Goal: Information Seeking & Learning: Learn about a topic

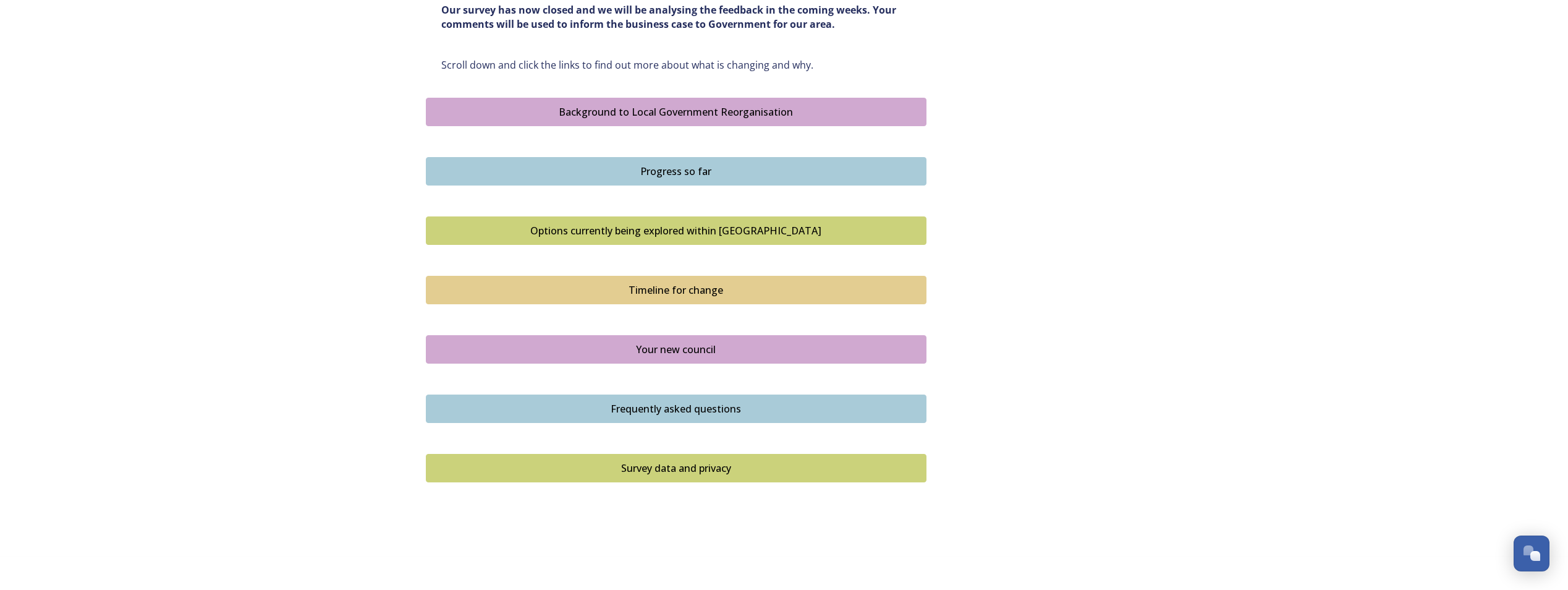
click at [663, 241] on button "Options currently being explored within [GEOGRAPHIC_DATA]" at bounding box center [676, 231] width 500 height 29
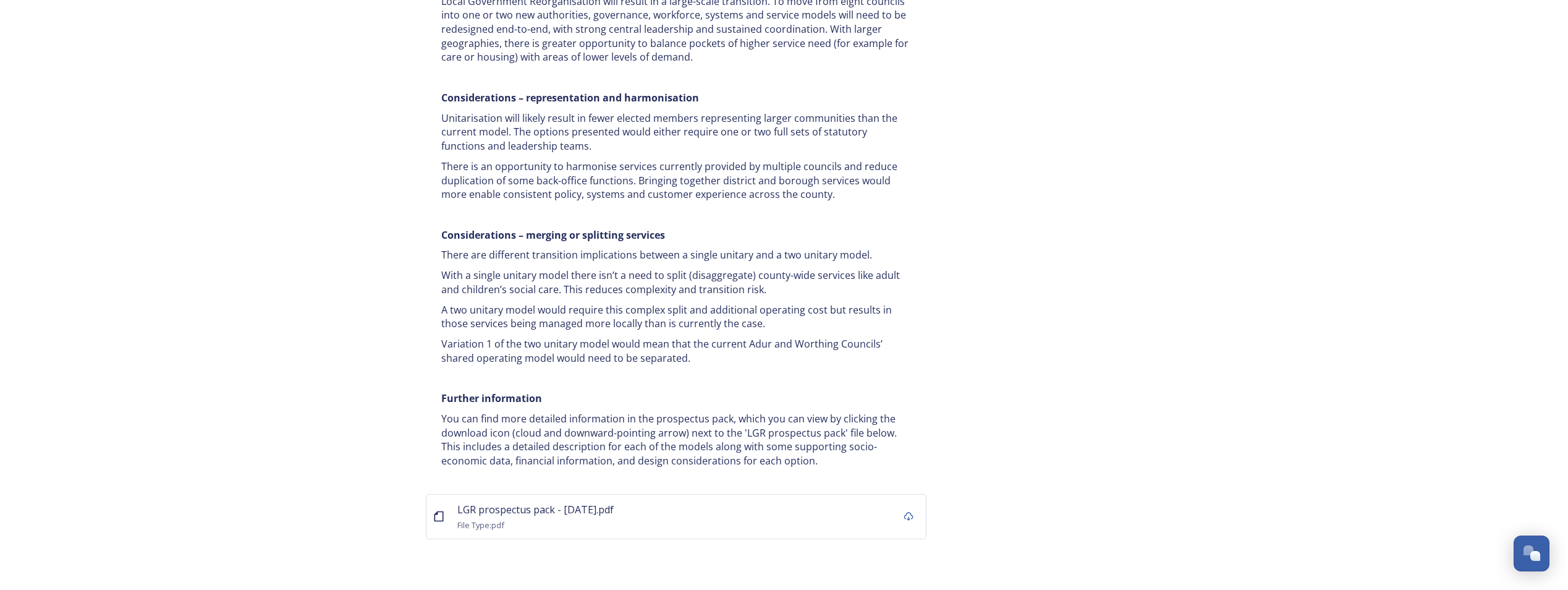
scroll to position [2263, 0]
drag, startPoint x: 658, startPoint y: 228, endPoint x: 418, endPoint y: 236, distance: 240.1
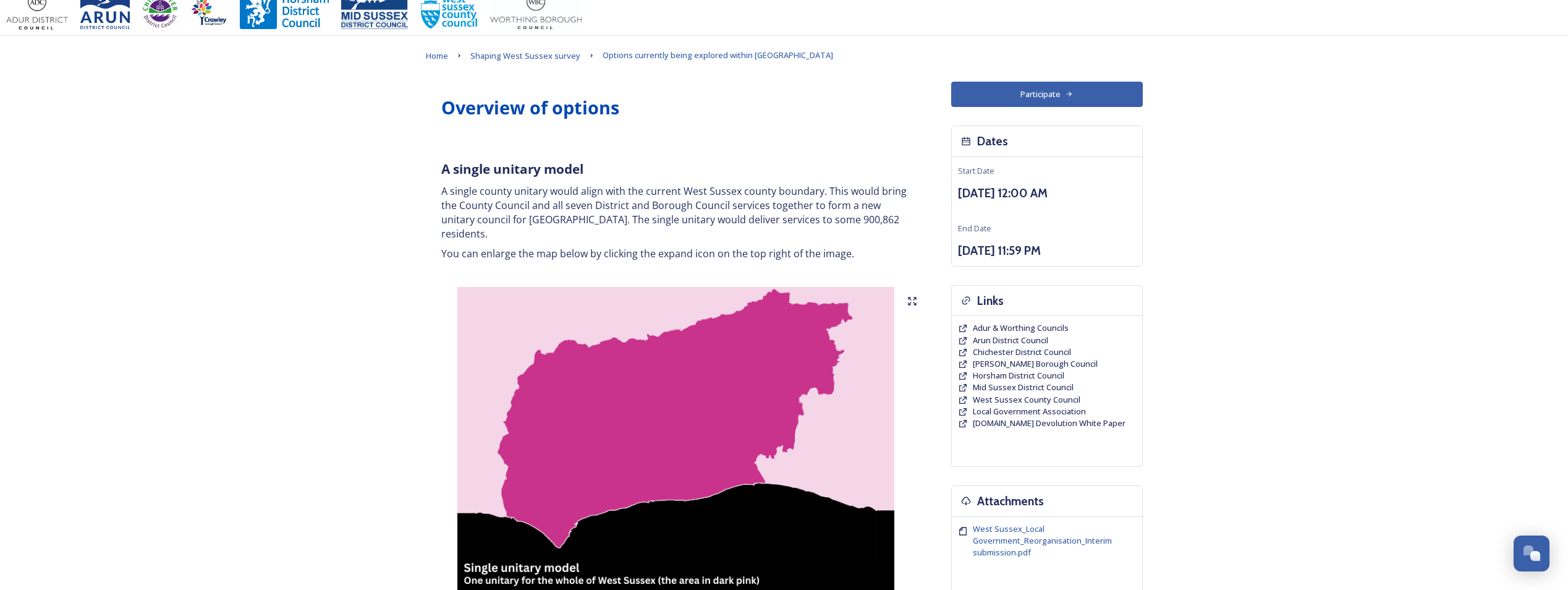
scroll to position [0, 0]
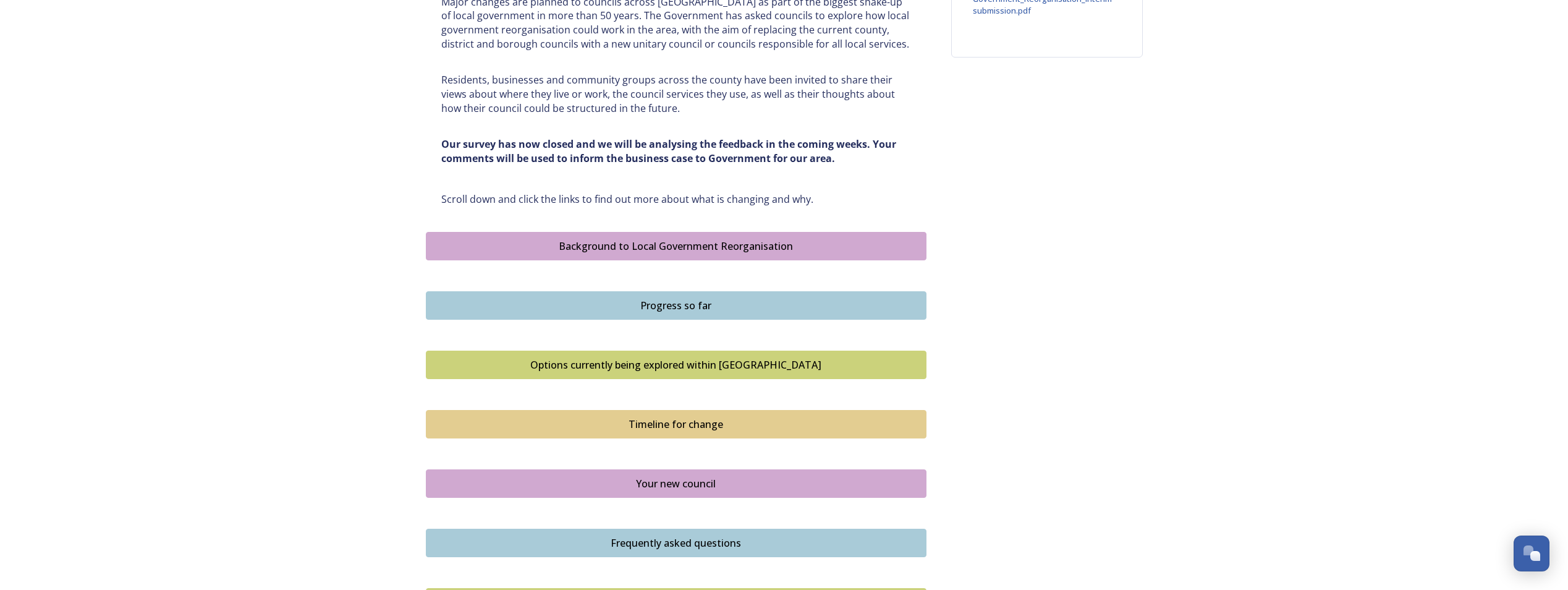
scroll to position [556, 0]
click at [718, 247] on div "Background to Local Government Reorganisation" at bounding box center [676, 246] width 487 height 15
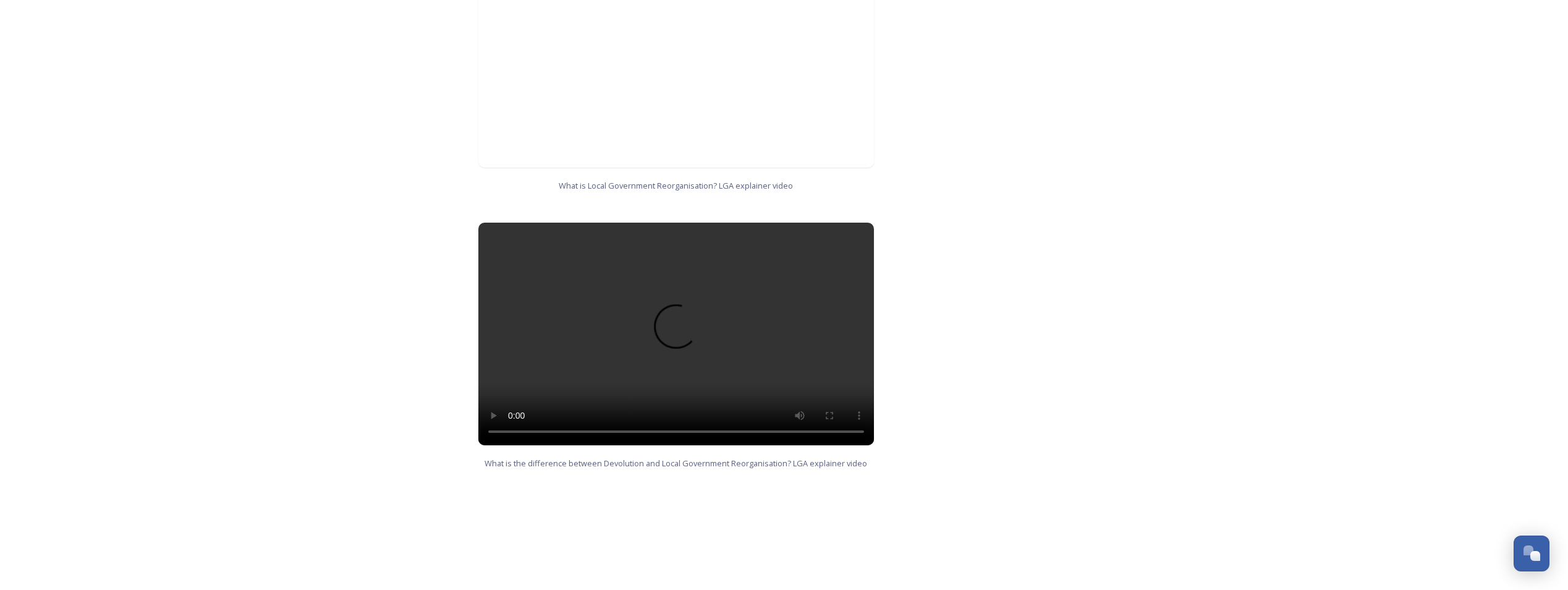
scroll to position [1100, 0]
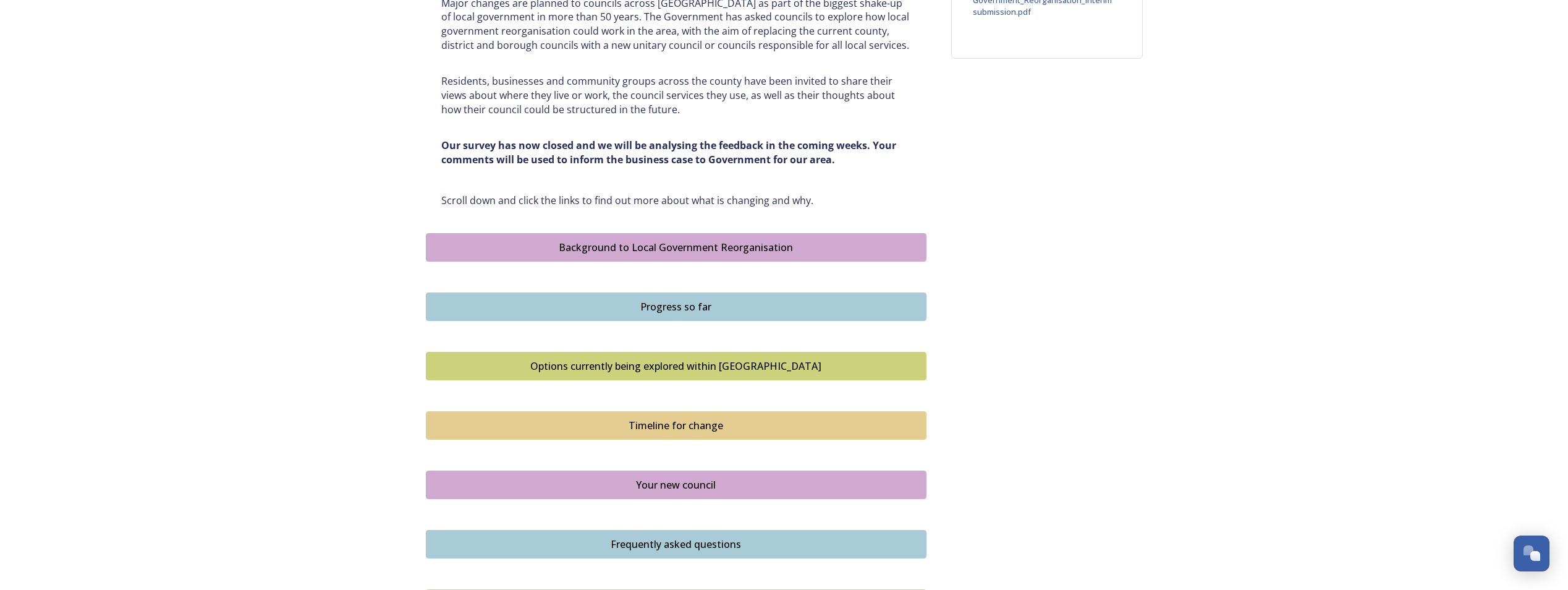
scroll to position [555, 0]
click at [653, 304] on div "Progress so far" at bounding box center [676, 306] width 487 height 15
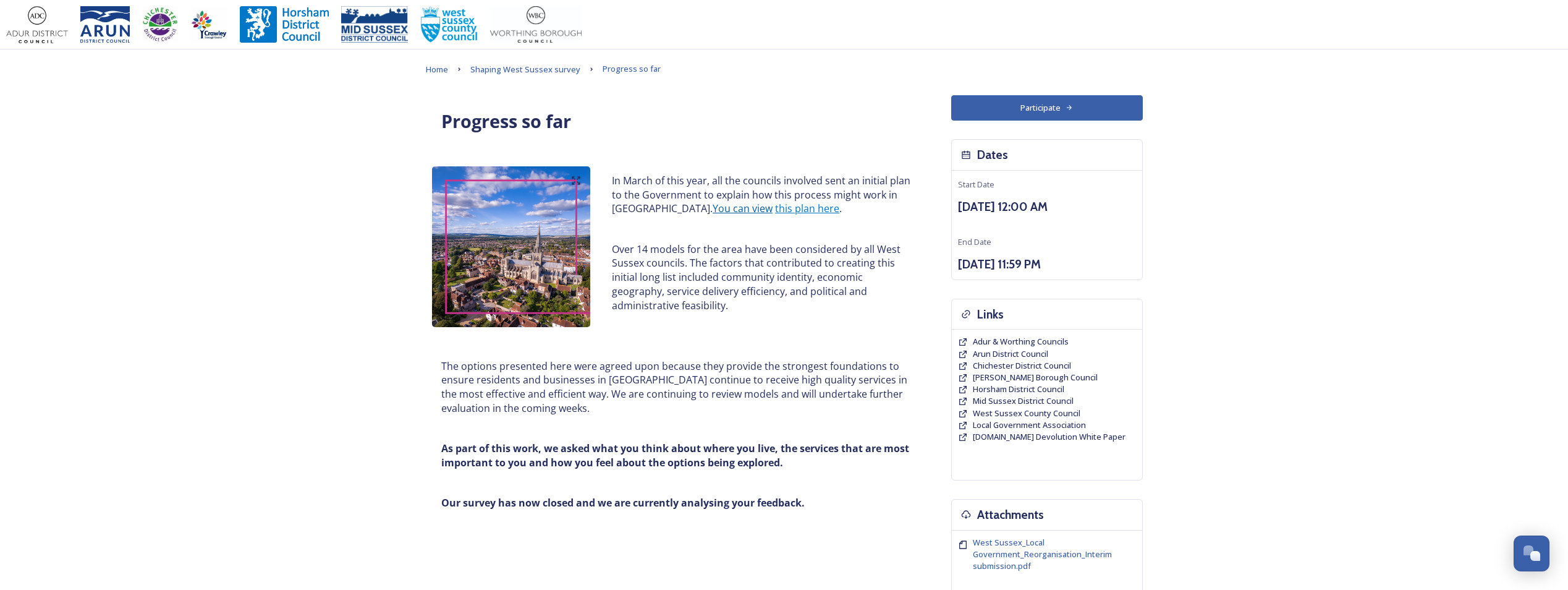
click at [729, 210] on link "You can view" at bounding box center [743, 208] width 60 height 14
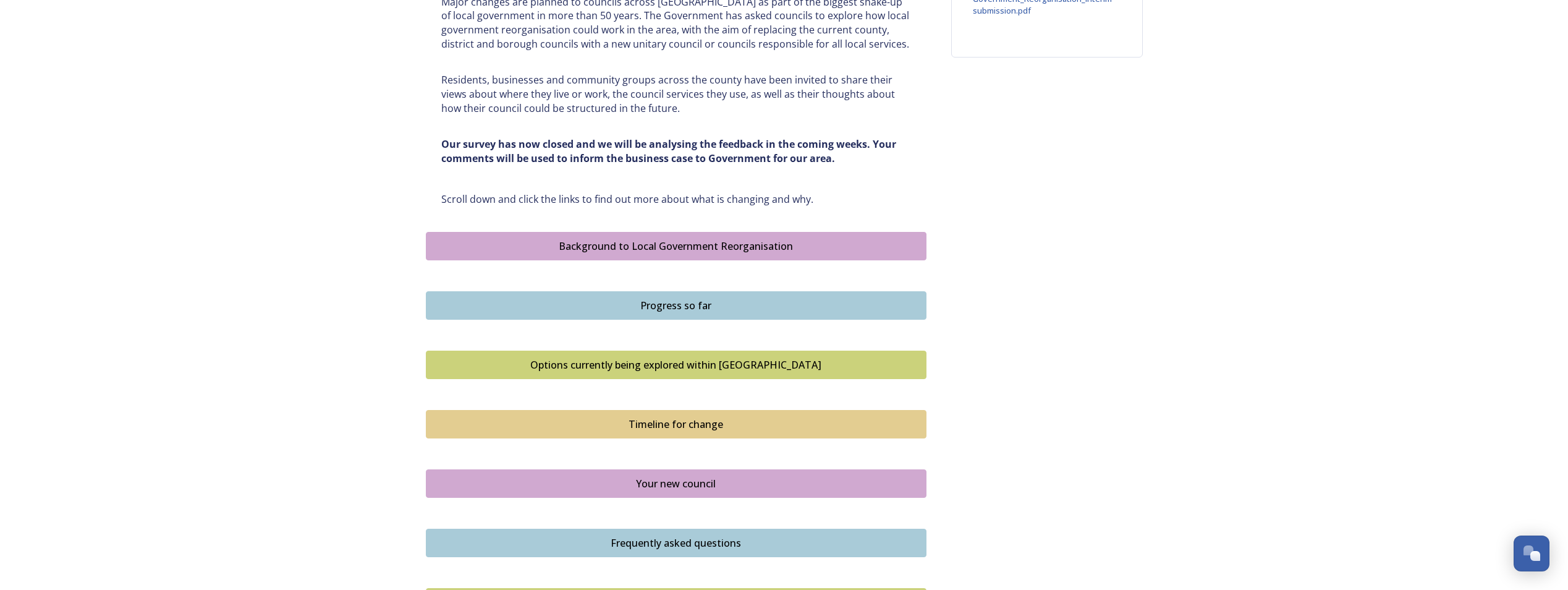
scroll to position [556, 0]
click at [711, 426] on div "Timeline for change" at bounding box center [676, 424] width 487 height 15
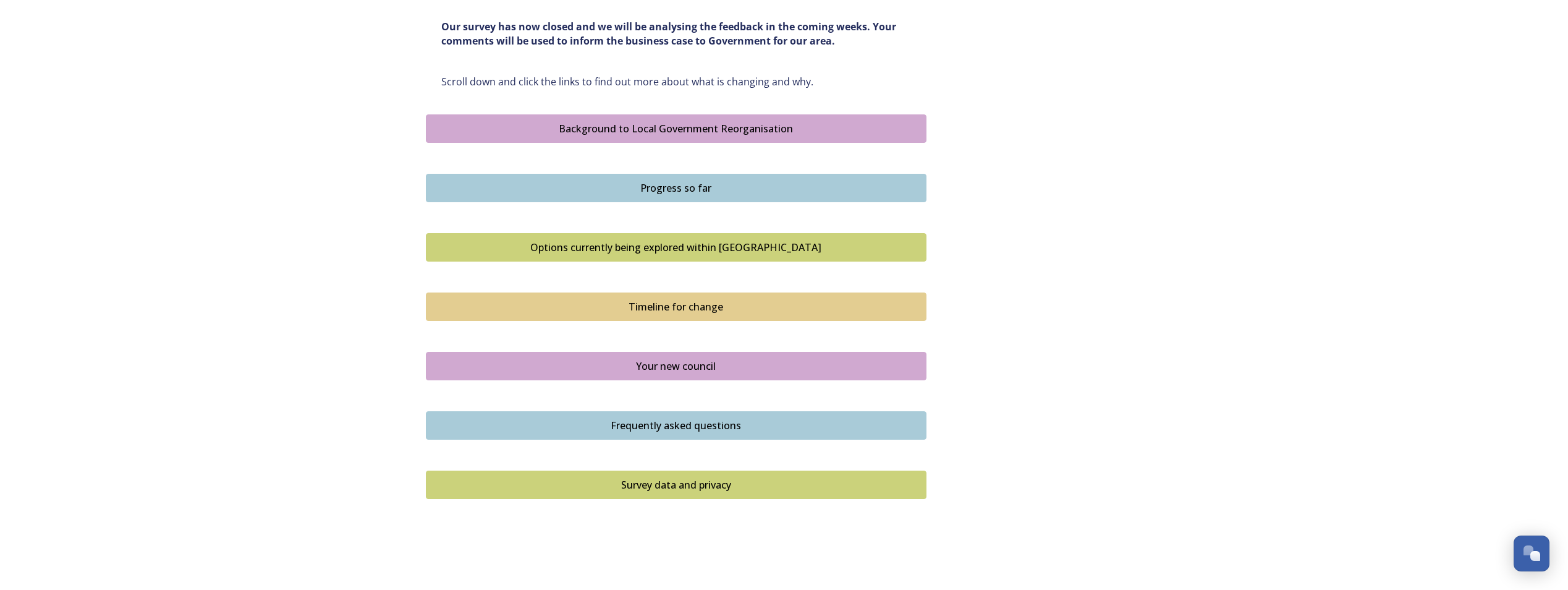
click at [634, 367] on div "Your new council" at bounding box center [676, 366] width 487 height 15
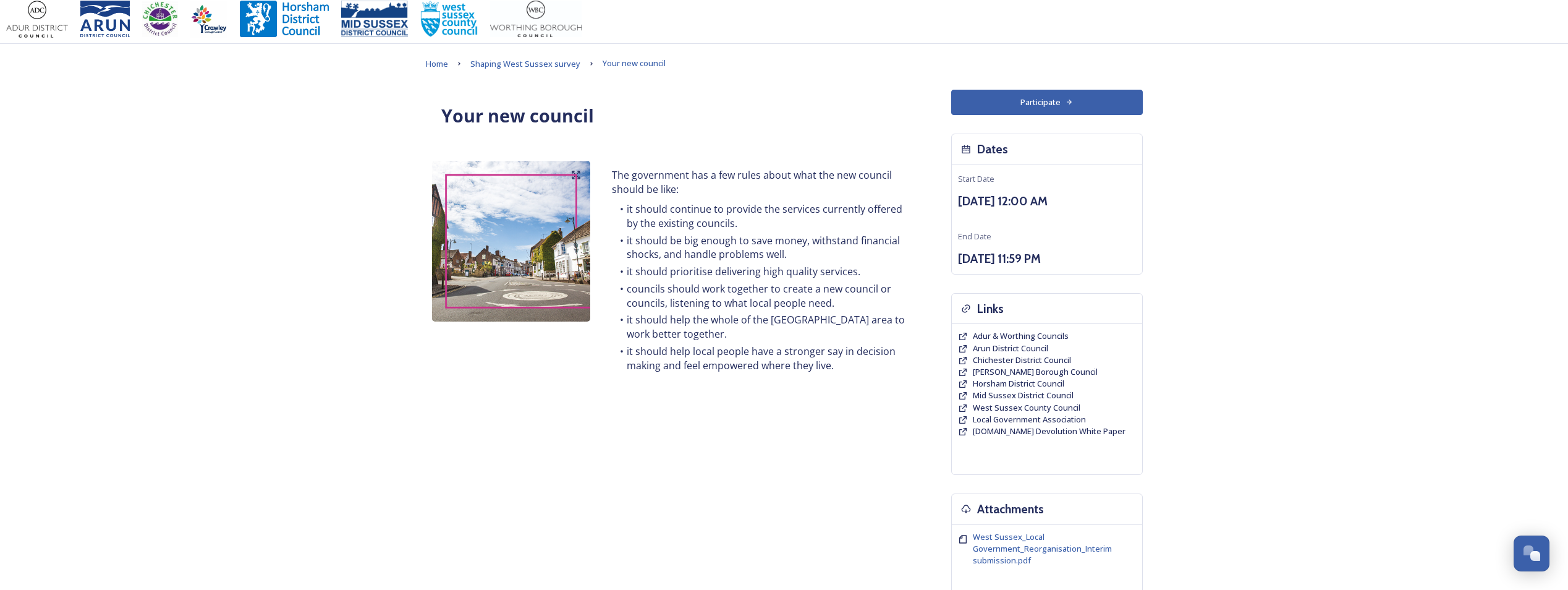
scroll to position [6, 0]
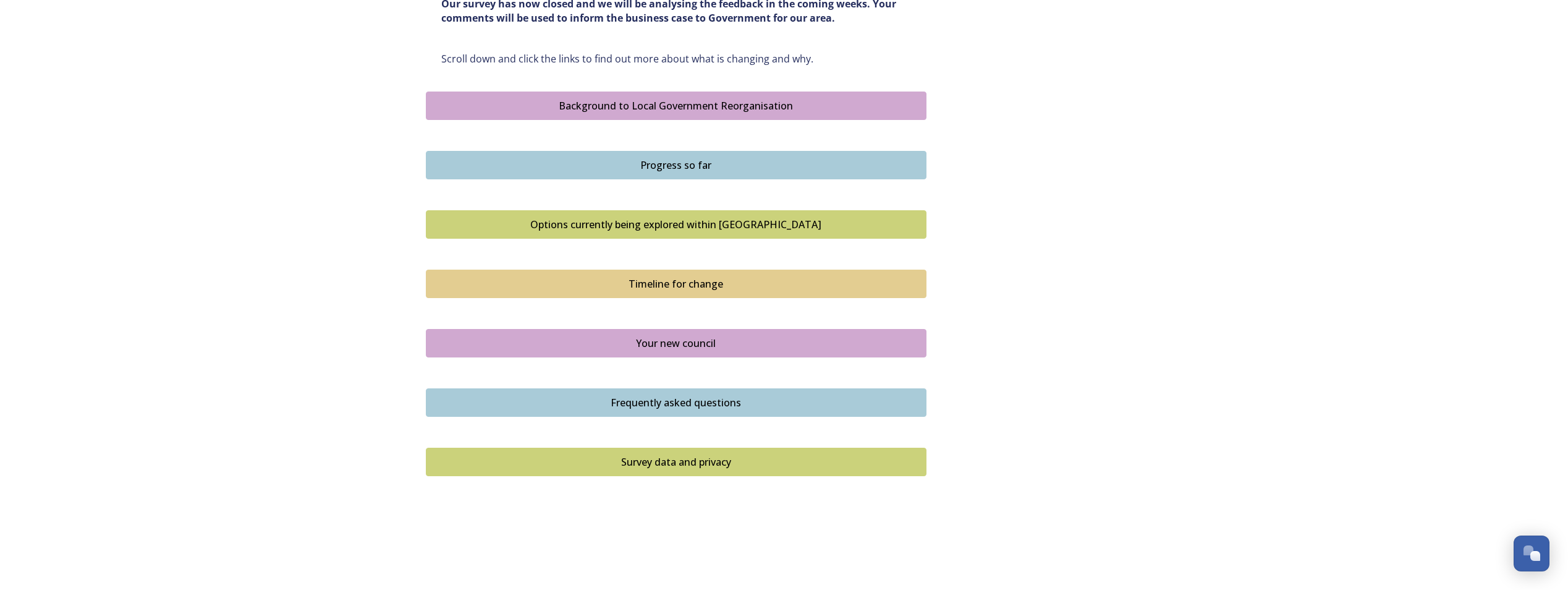
scroll to position [718, 0]
